Goal: Information Seeking & Learning: Understand process/instructions

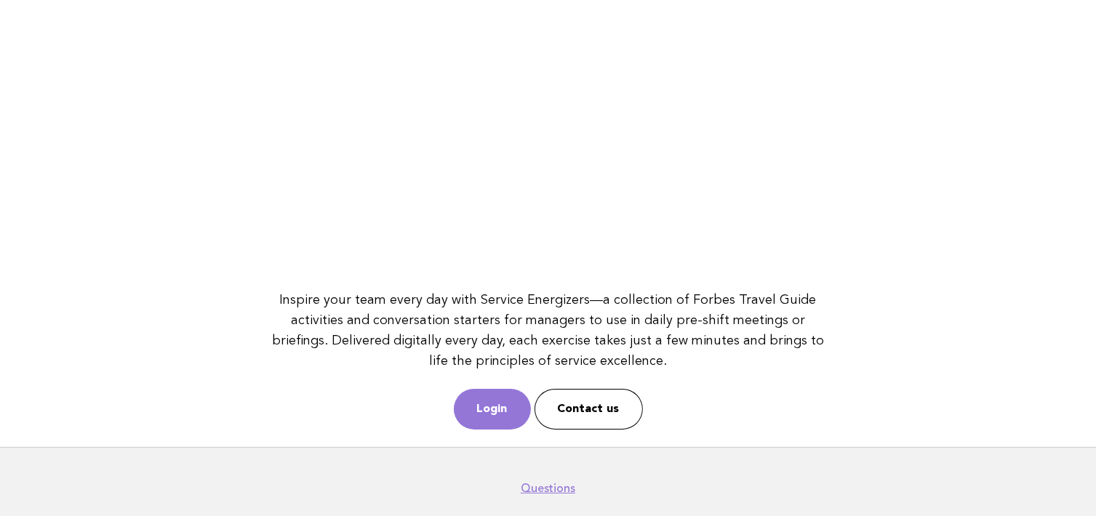
scroll to position [201, 0]
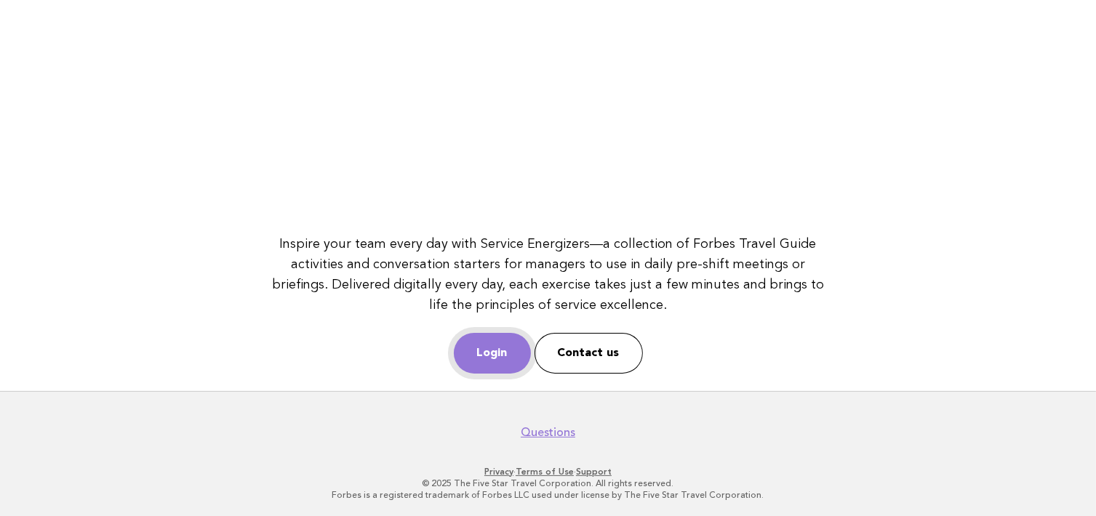
click at [487, 356] on link "Login" at bounding box center [492, 353] width 77 height 41
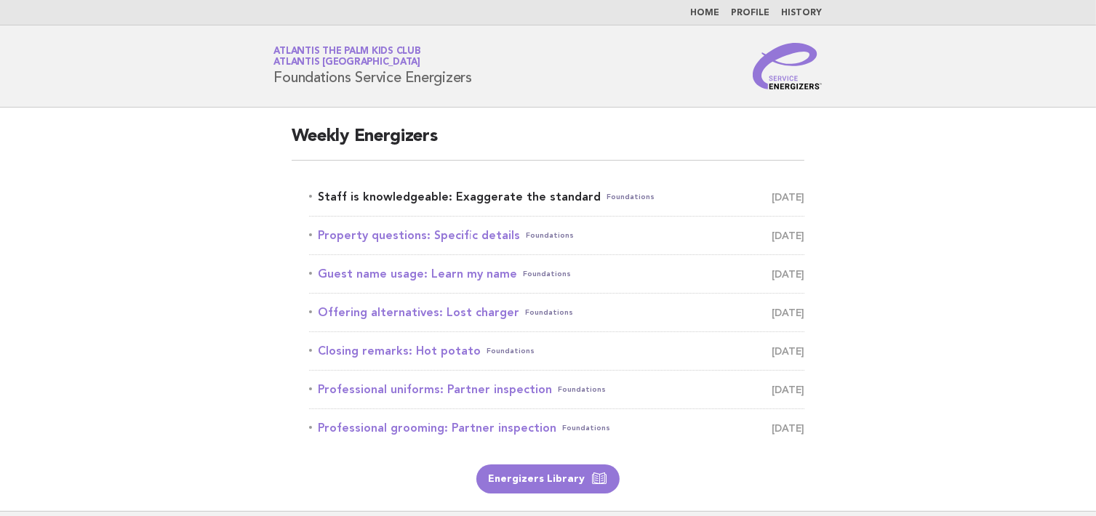
click at [458, 193] on link "Staff is knowledgeable: Exaggerate the standard Foundations September 26" at bounding box center [557, 197] width 496 height 20
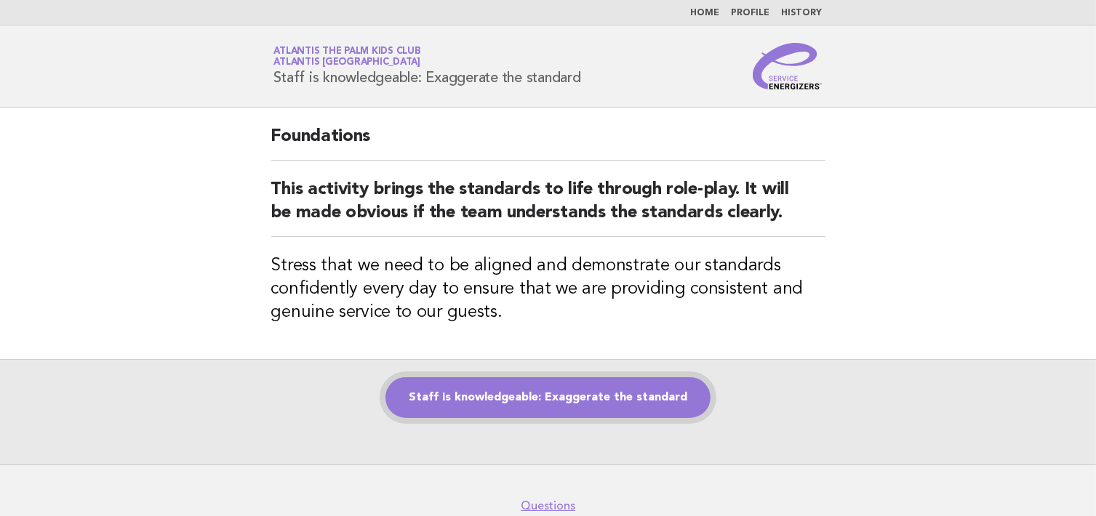
click at [518, 394] on link "Staff is knowledgeable: Exaggerate the standard" at bounding box center [548, 398] width 325 height 41
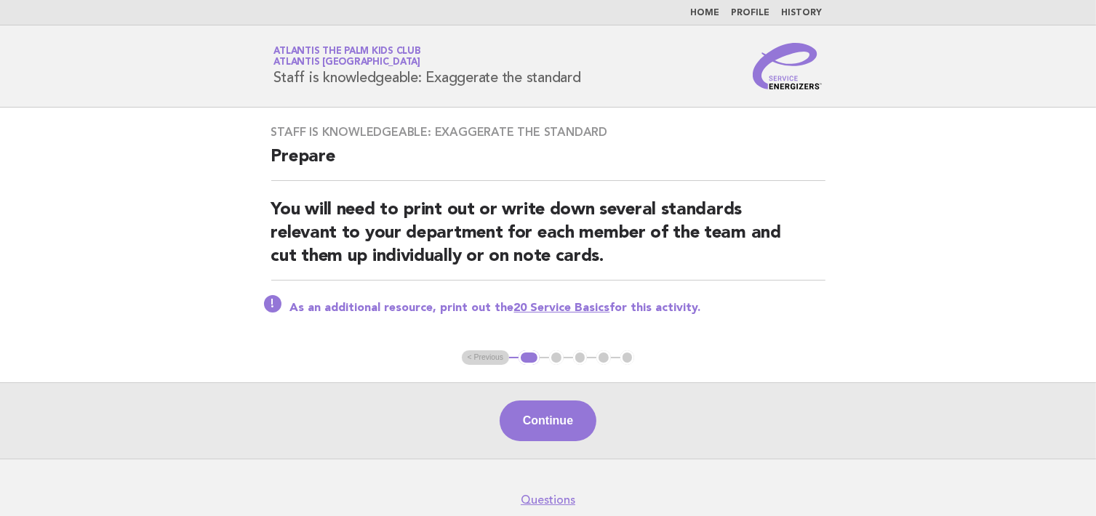
click at [523, 307] on link "20 Service Basics" at bounding box center [562, 309] width 96 height 12
click at [527, 421] on button "Continue" at bounding box center [548, 421] width 97 height 41
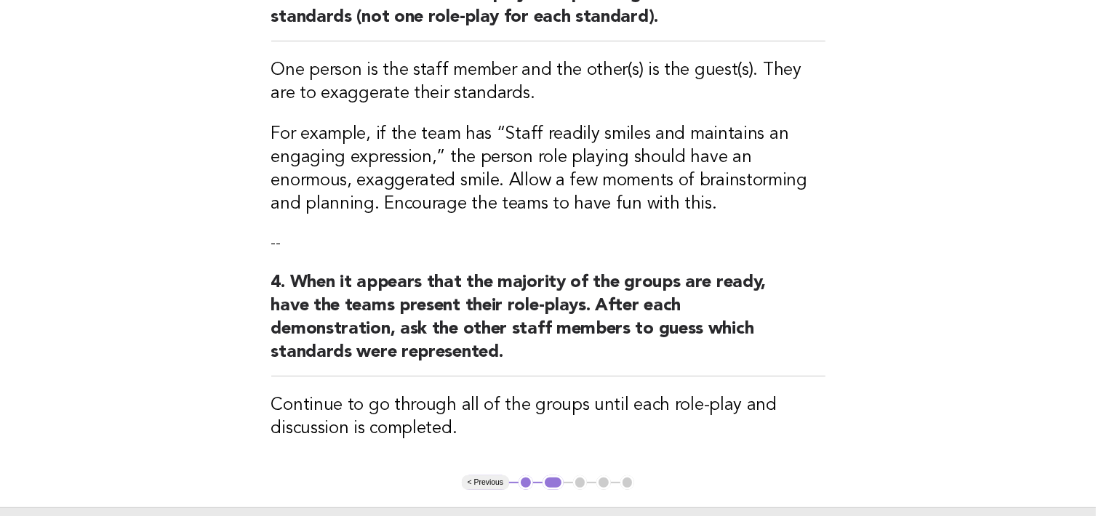
scroll to position [509, 0]
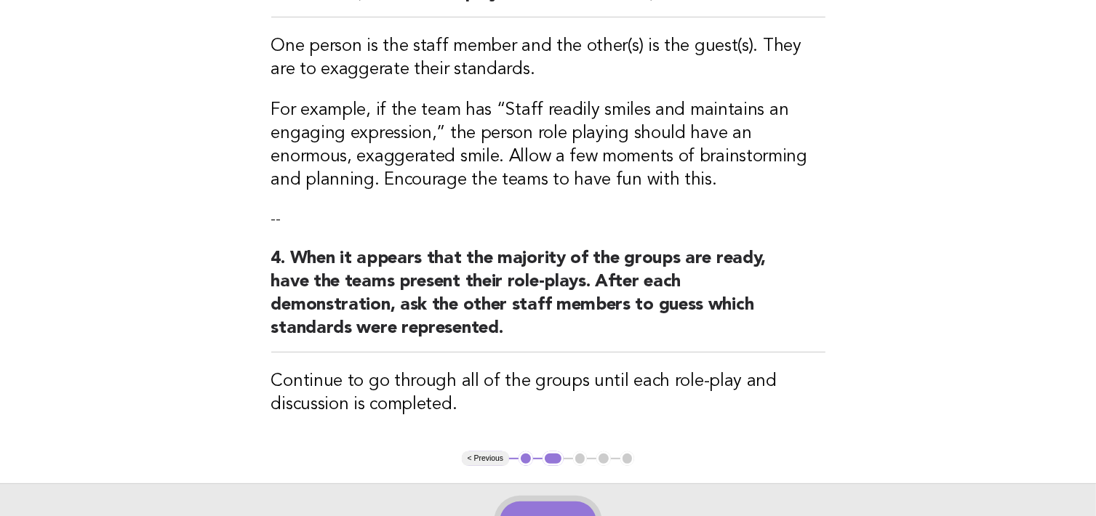
click at [564, 503] on button "Continue" at bounding box center [548, 522] width 97 height 41
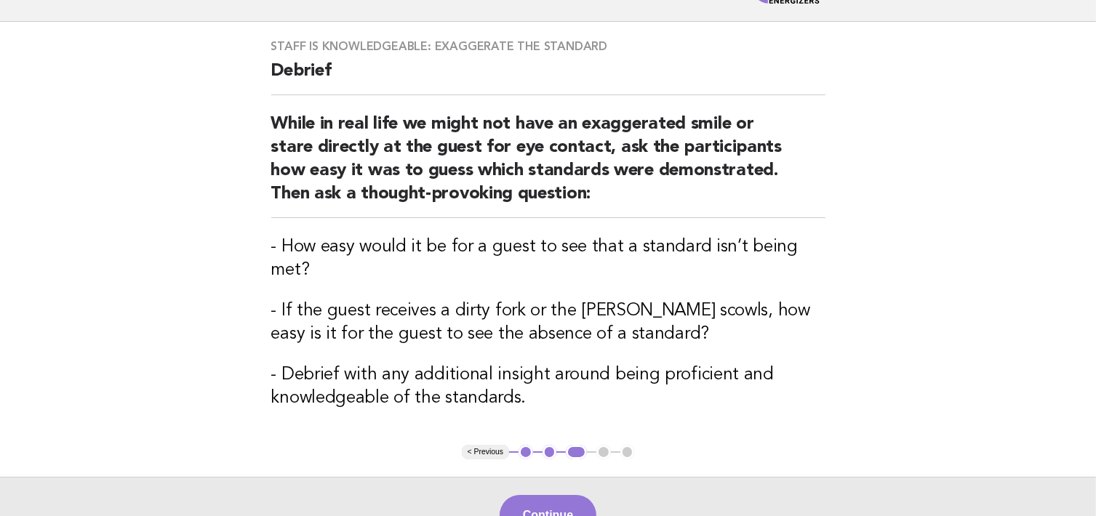
scroll to position [145, 0]
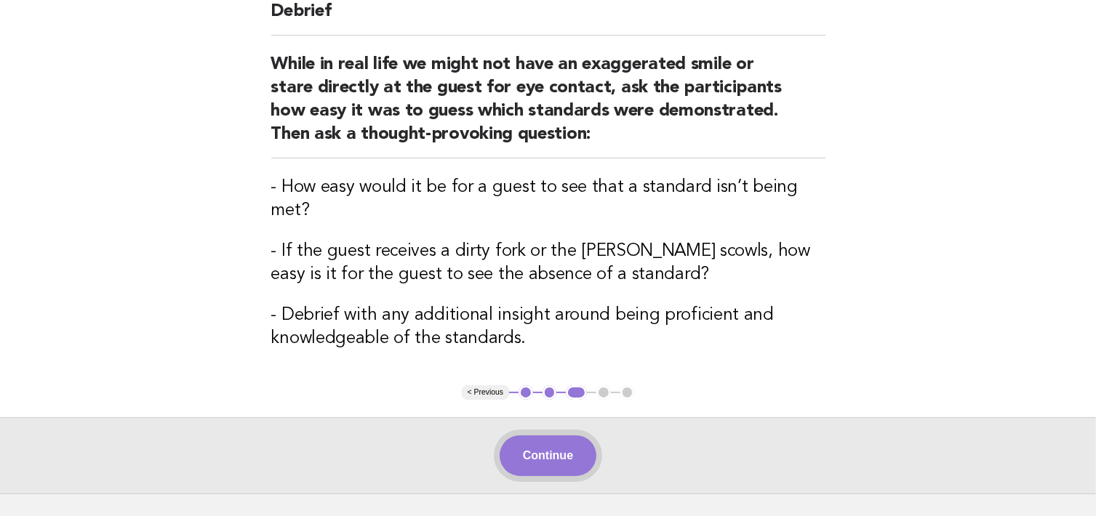
click at [537, 455] on button "Continue" at bounding box center [548, 456] width 97 height 41
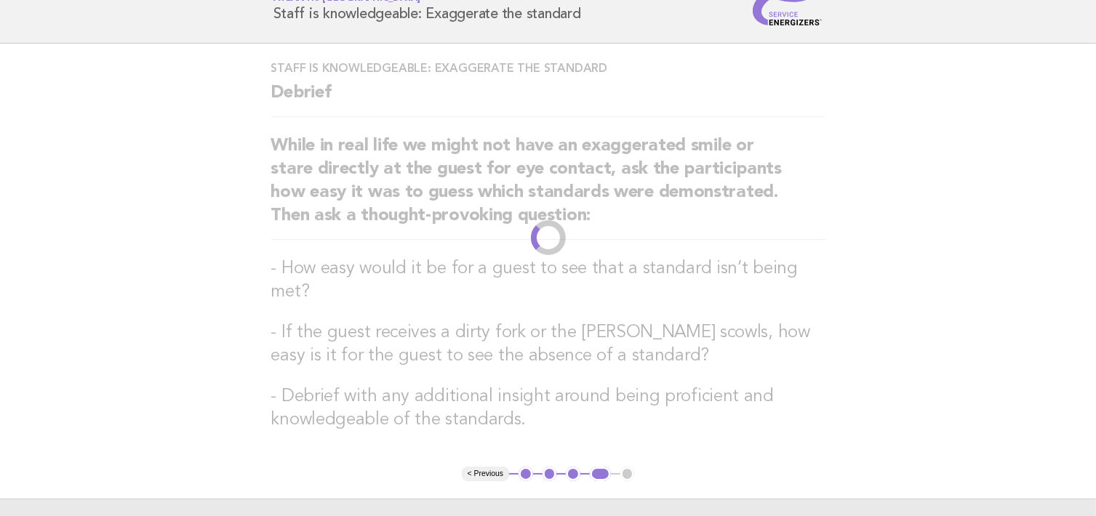
scroll to position [0, 0]
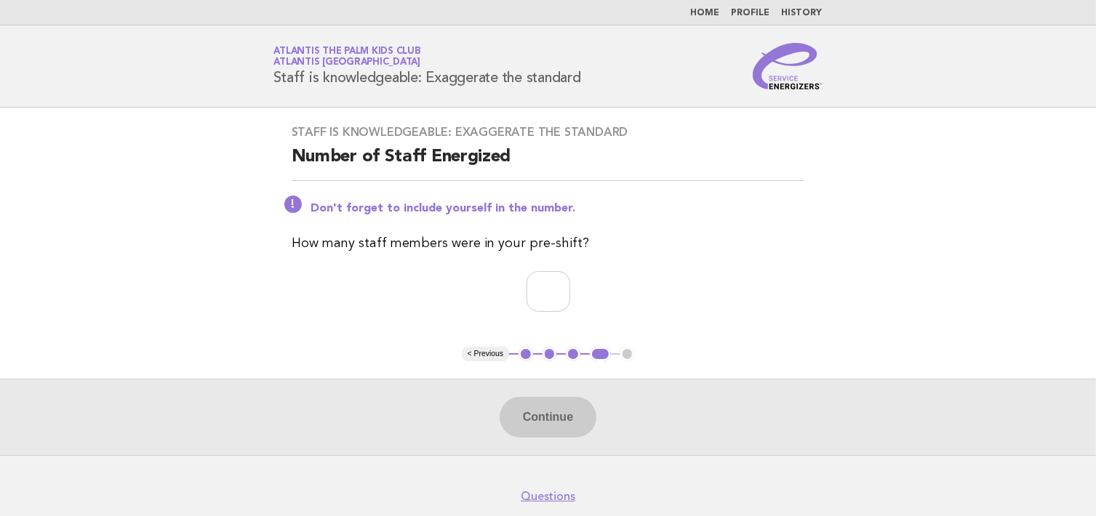
click at [474, 350] on button "< Previous" at bounding box center [485, 354] width 47 height 15
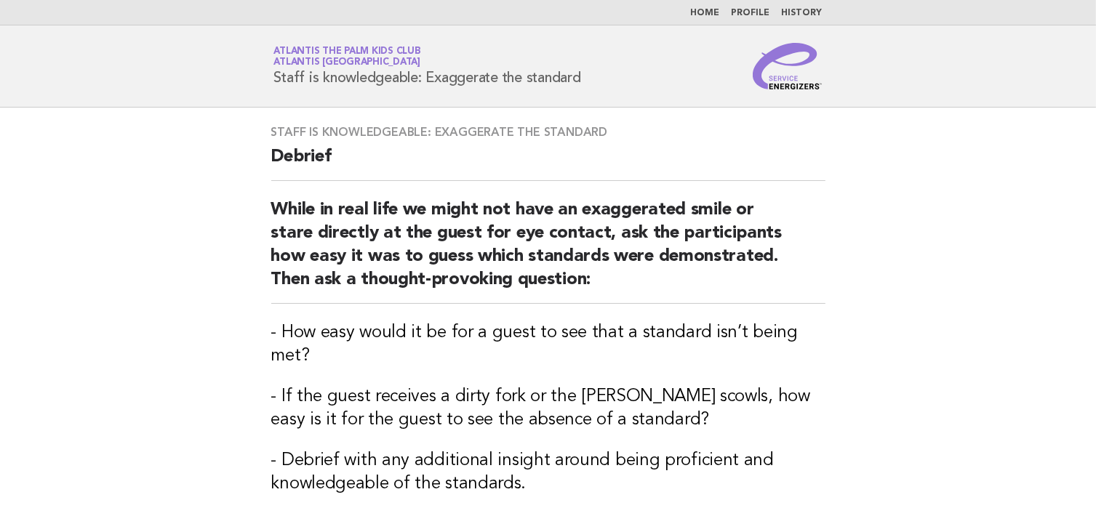
scroll to position [248, 0]
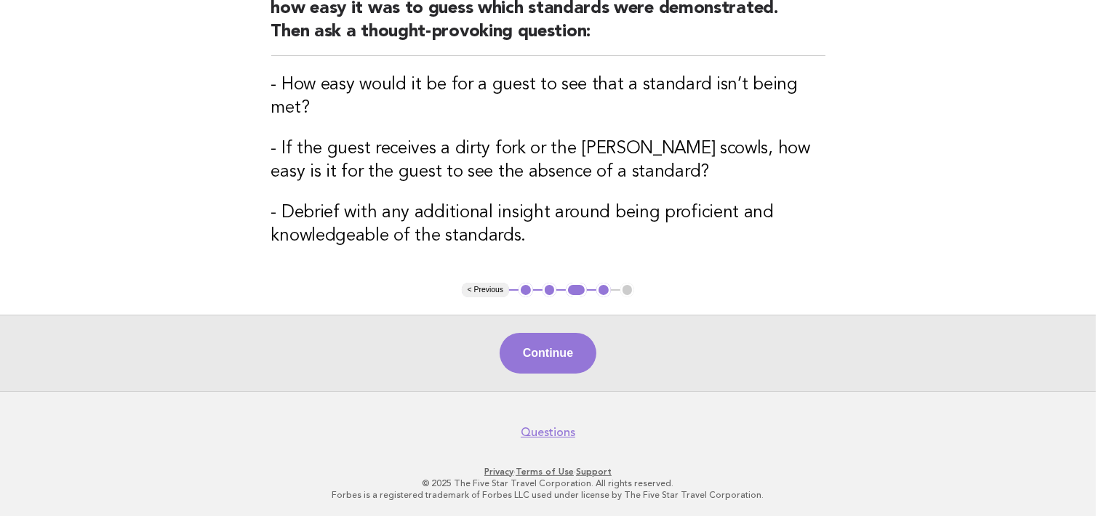
click at [482, 284] on button "< Previous" at bounding box center [485, 290] width 47 height 15
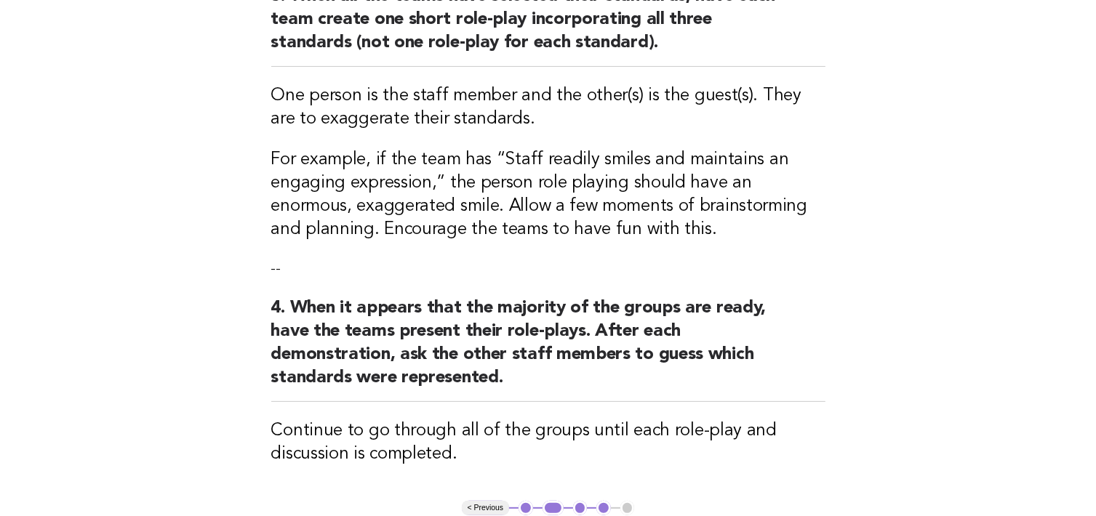
scroll to position [532, 0]
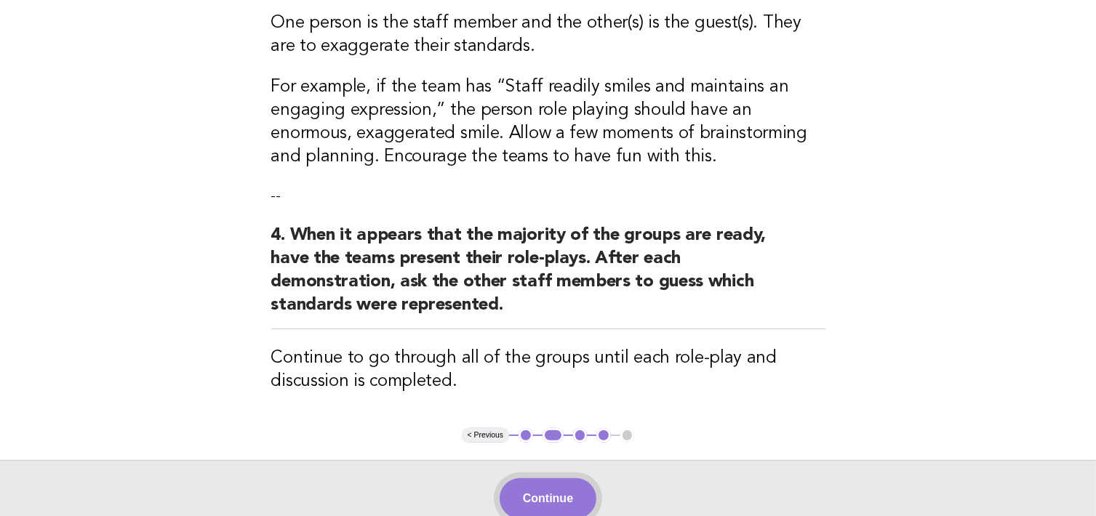
click at [532, 501] on button "Continue" at bounding box center [548, 499] width 97 height 41
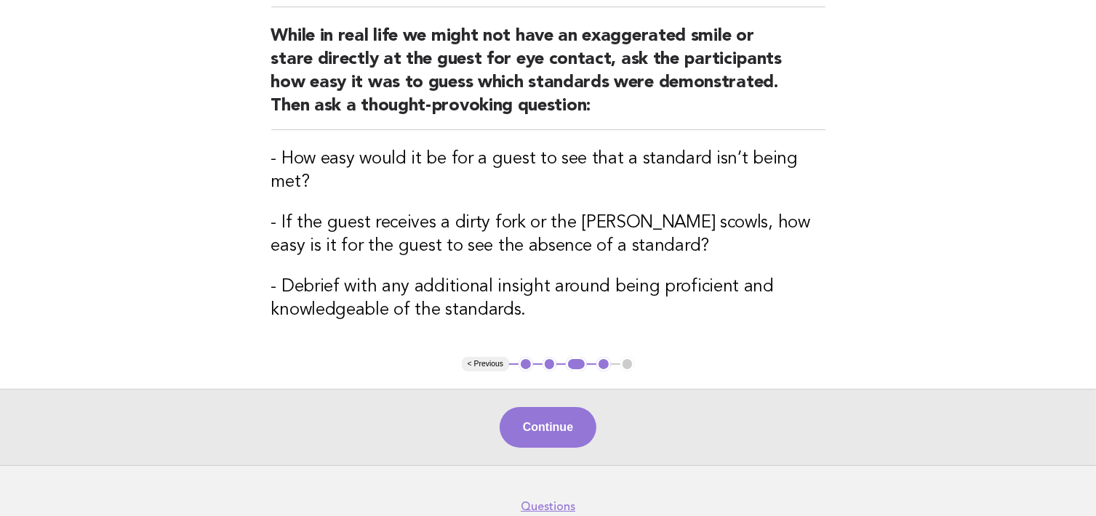
scroll to position [218, 0]
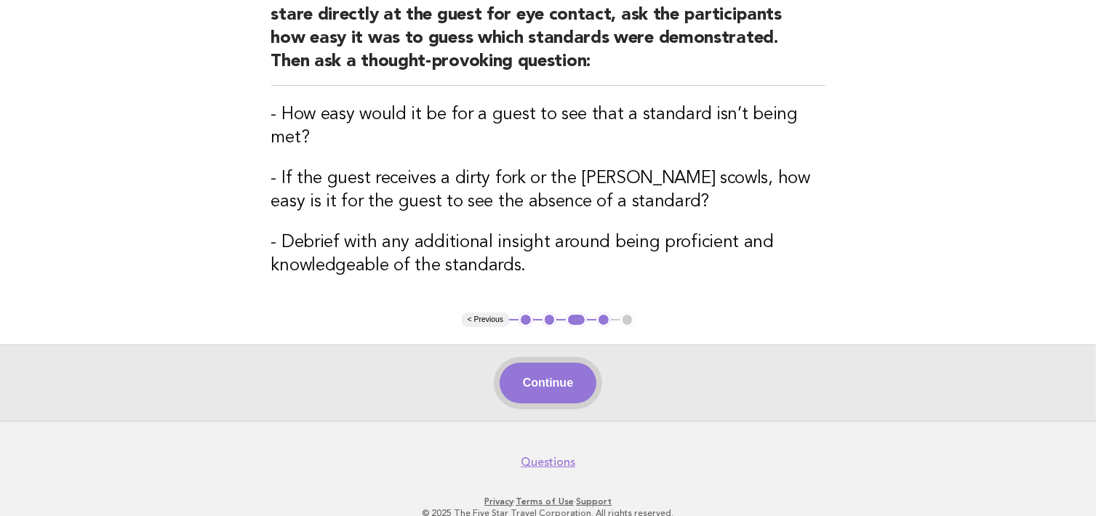
click at [566, 380] on button "Continue" at bounding box center [548, 383] width 97 height 41
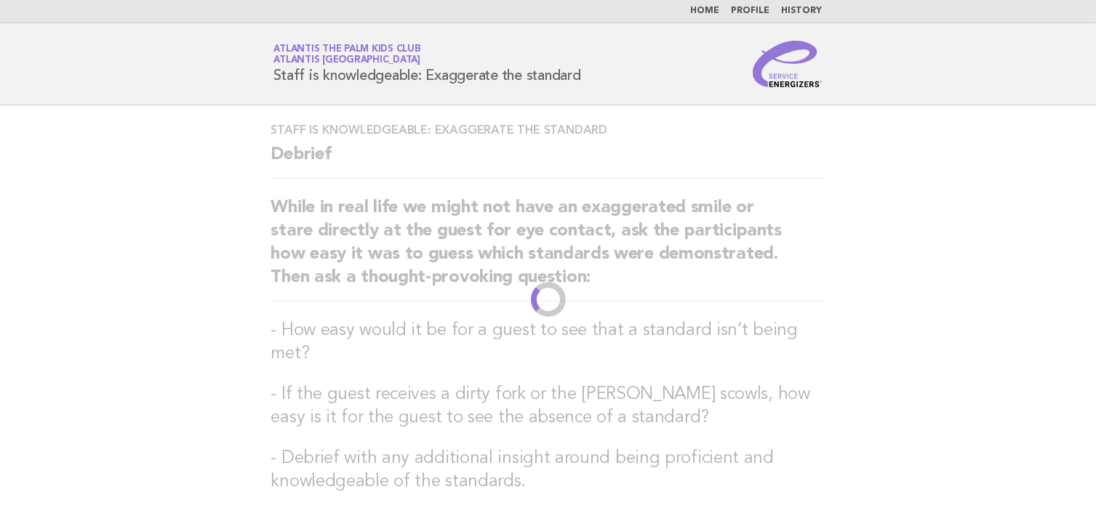
scroll to position [0, 0]
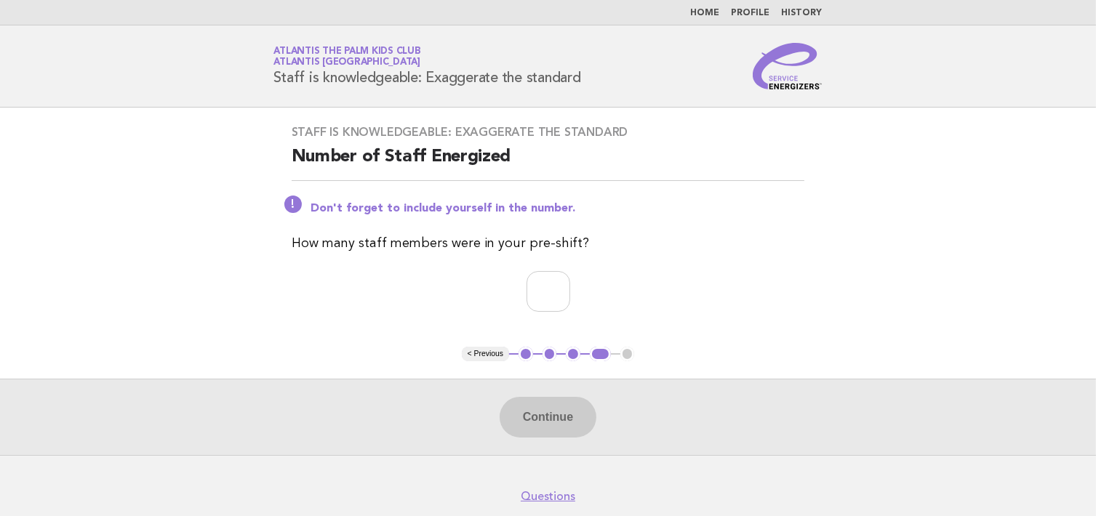
click at [498, 354] on button "< Previous" at bounding box center [485, 354] width 47 height 15
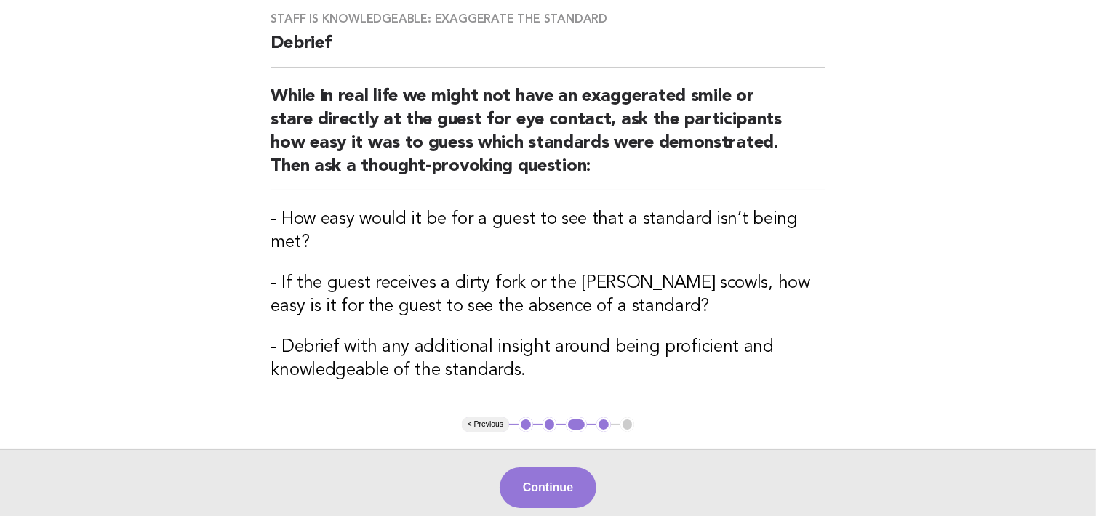
scroll to position [218, 0]
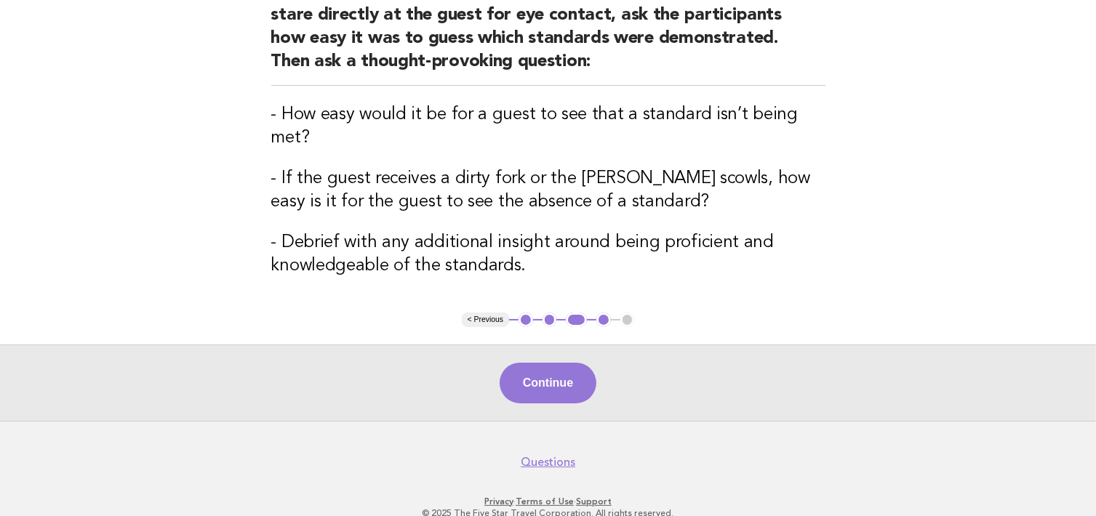
click at [472, 316] on button "< Previous" at bounding box center [485, 320] width 47 height 15
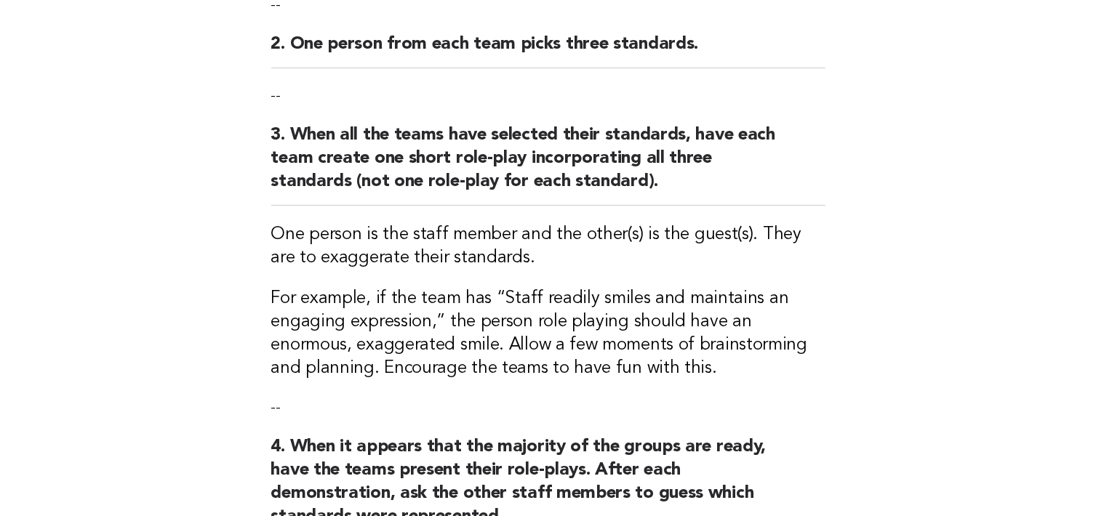
scroll to position [291, 0]
